Goal: Task Accomplishment & Management: Use online tool/utility

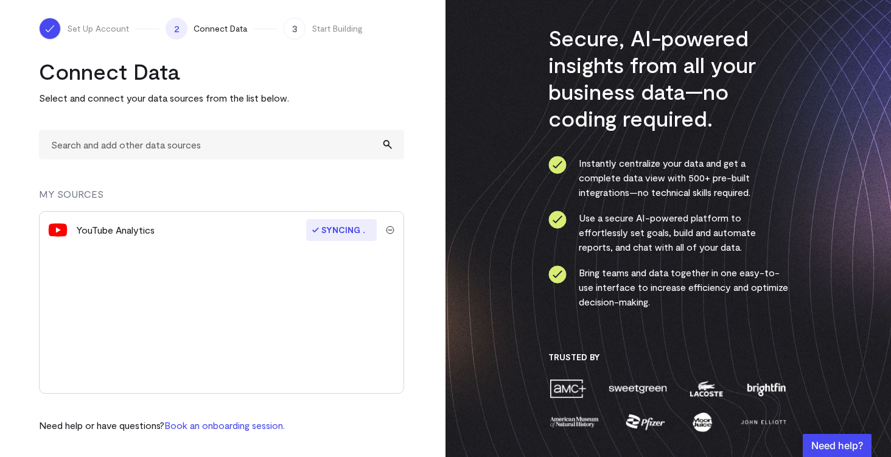
click at [171, 236] on div "YouTube Analytics" at bounding box center [189, 230] width 226 height 15
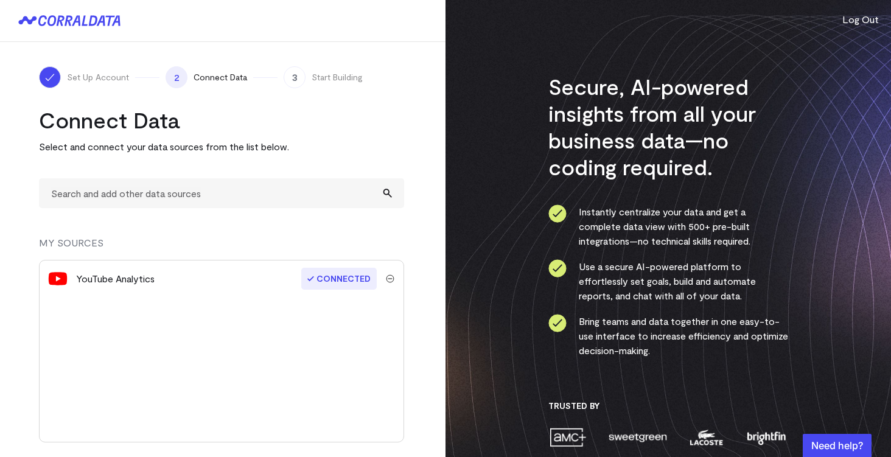
scroll to position [49, 0]
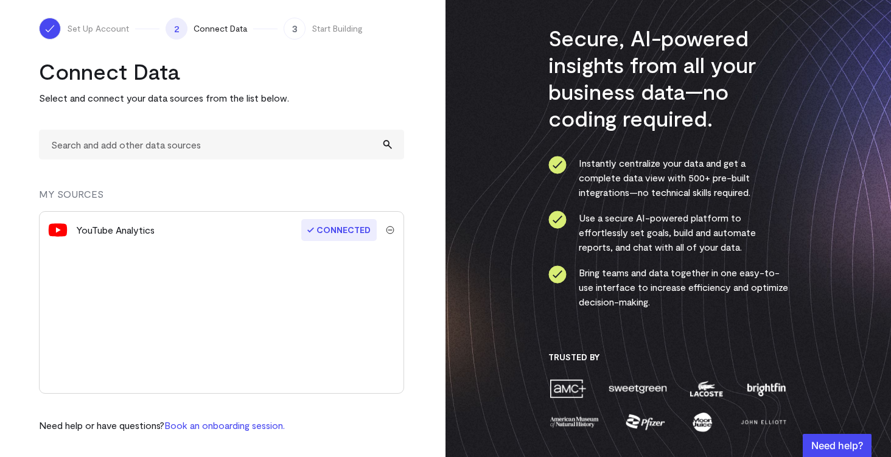
click at [120, 225] on div "YouTube Analytics" at bounding box center [115, 230] width 79 height 15
click at [54, 229] on img at bounding box center [57, 229] width 19 height 19
click at [117, 230] on div "YouTube Analytics" at bounding box center [115, 230] width 79 height 15
click at [319, 23] on span "Start Building" at bounding box center [337, 29] width 51 height 12
click at [289, 22] on span "3" at bounding box center [295, 29] width 22 height 22
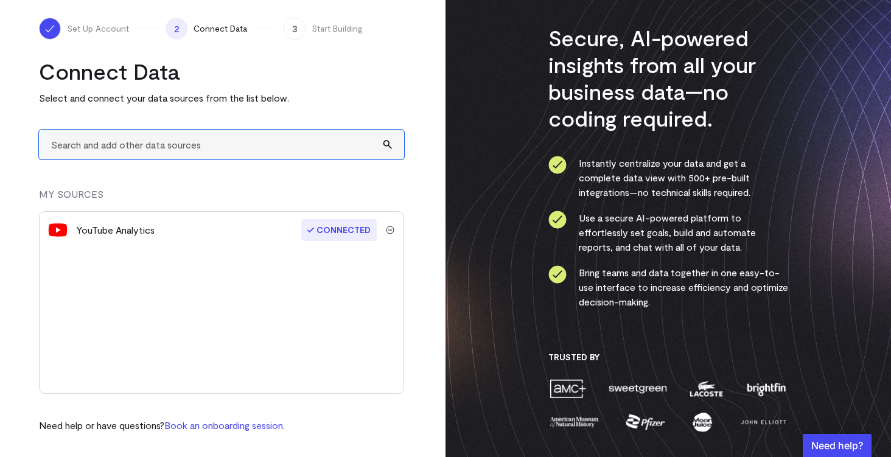
click at [291, 149] on input "text" at bounding box center [221, 145] width 365 height 30
type input "meta"
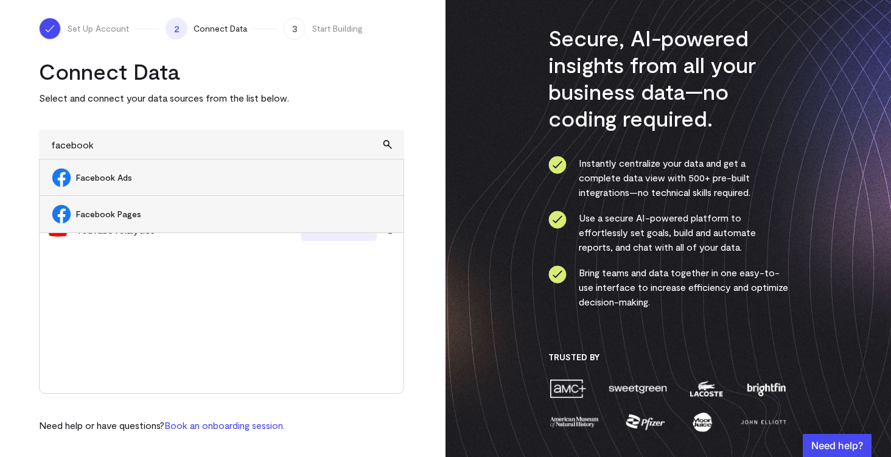
click at [283, 212] on span "Facebook Pages" at bounding box center [233, 214] width 315 height 12
type input "Facebook Pages"
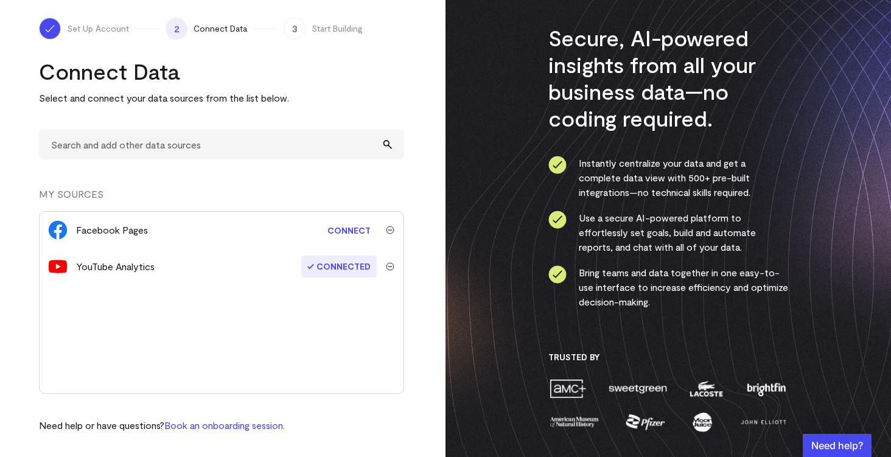
click at [338, 229] on link "Connect" at bounding box center [348, 230] width 55 height 23
